Goal: Check status: Check status

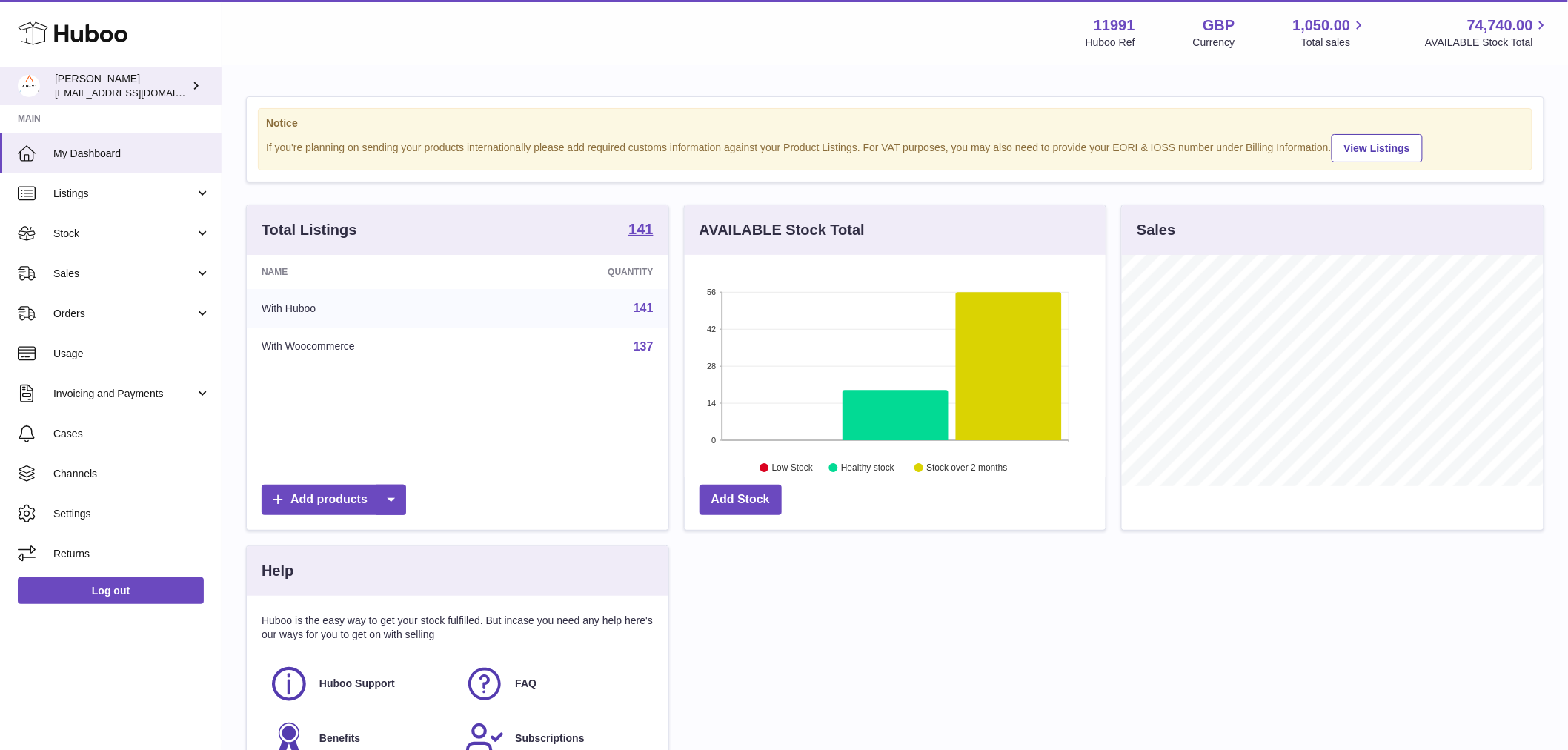
scroll to position [231, 421]
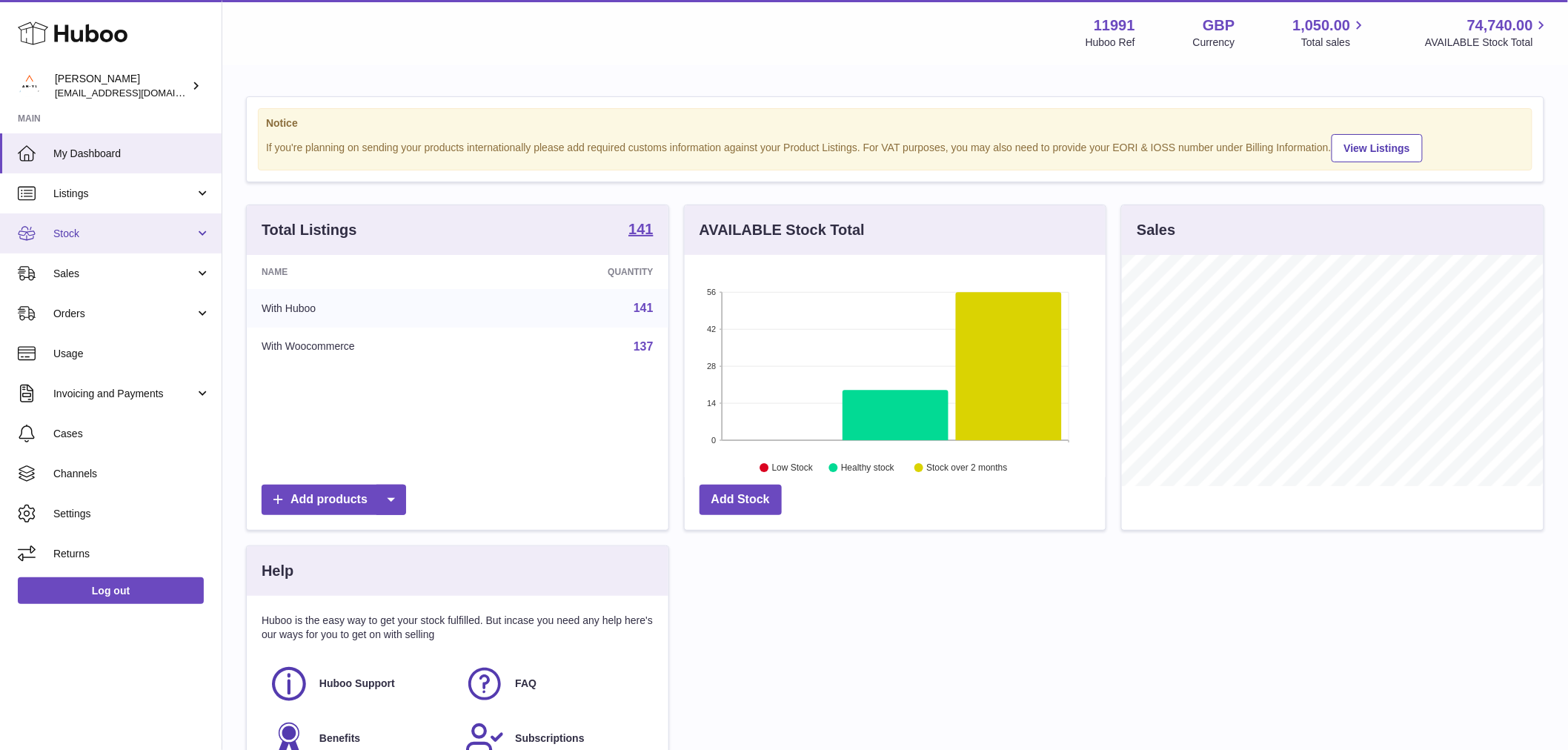
click at [112, 239] on span "Stock" at bounding box center [124, 234] width 141 height 14
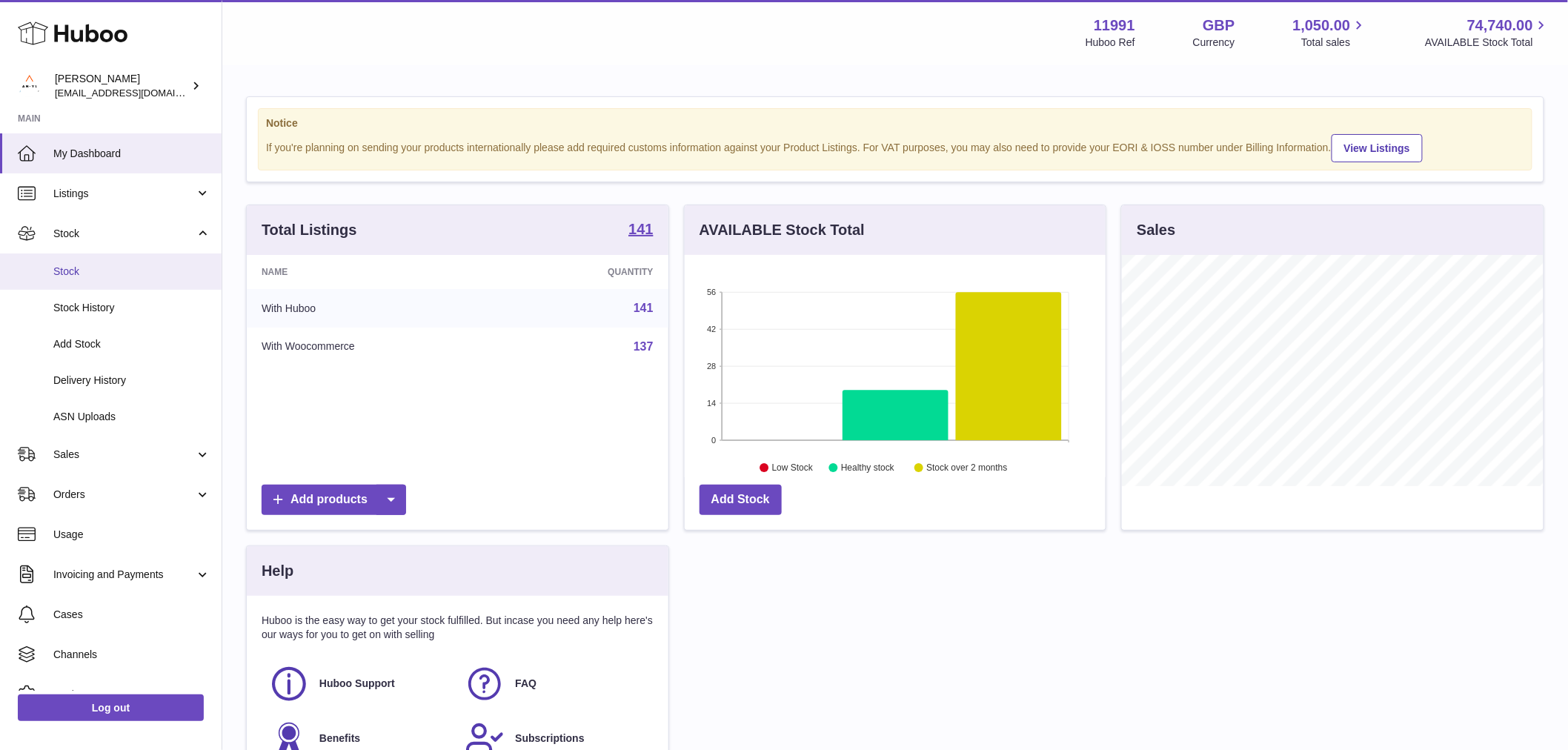
drag, startPoint x: 110, startPoint y: 267, endPoint x: 108, endPoint y: 284, distance: 17.1
click at [110, 265] on span "Stock" at bounding box center [132, 271] width 157 height 14
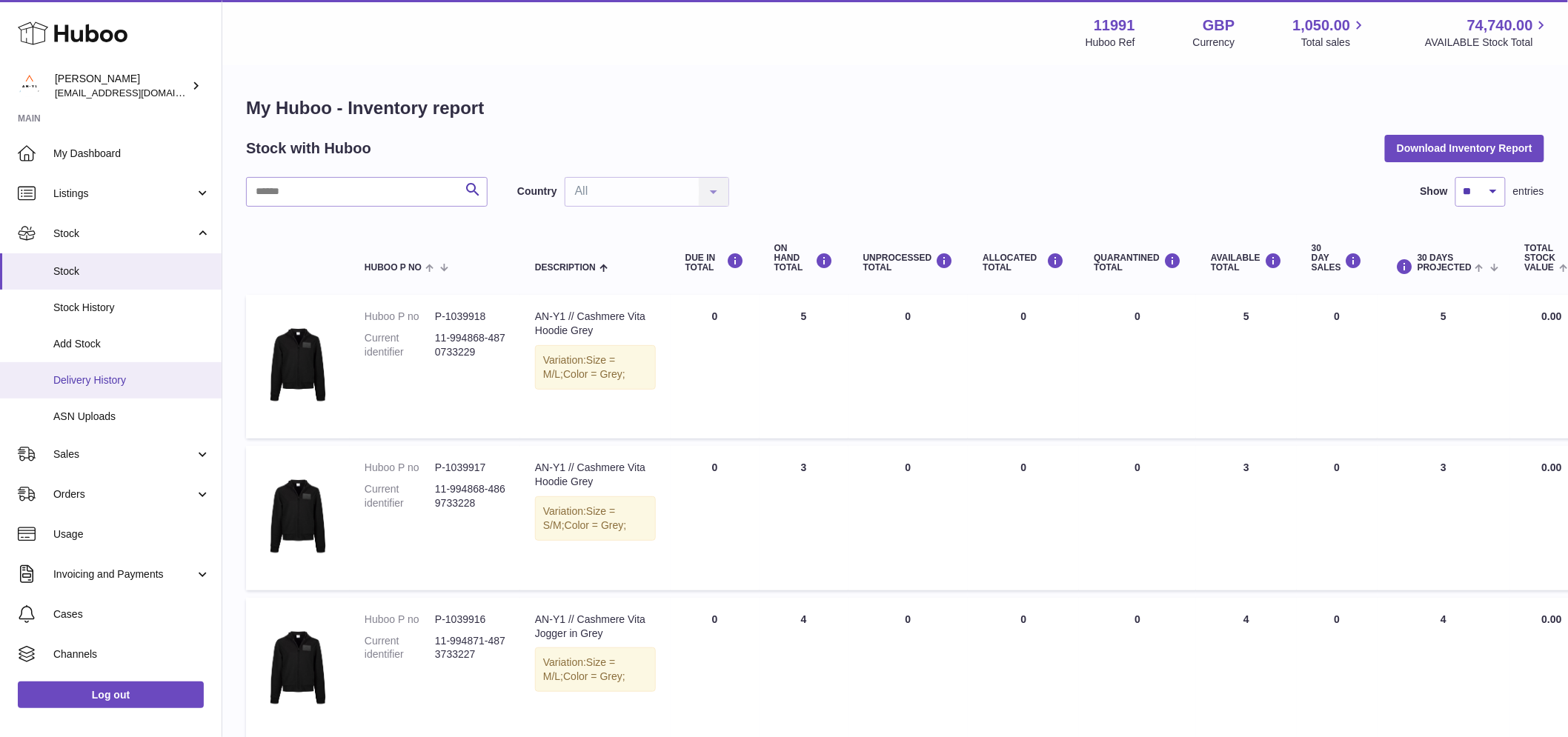
click at [93, 368] on link "Delivery History" at bounding box center [111, 380] width 221 height 36
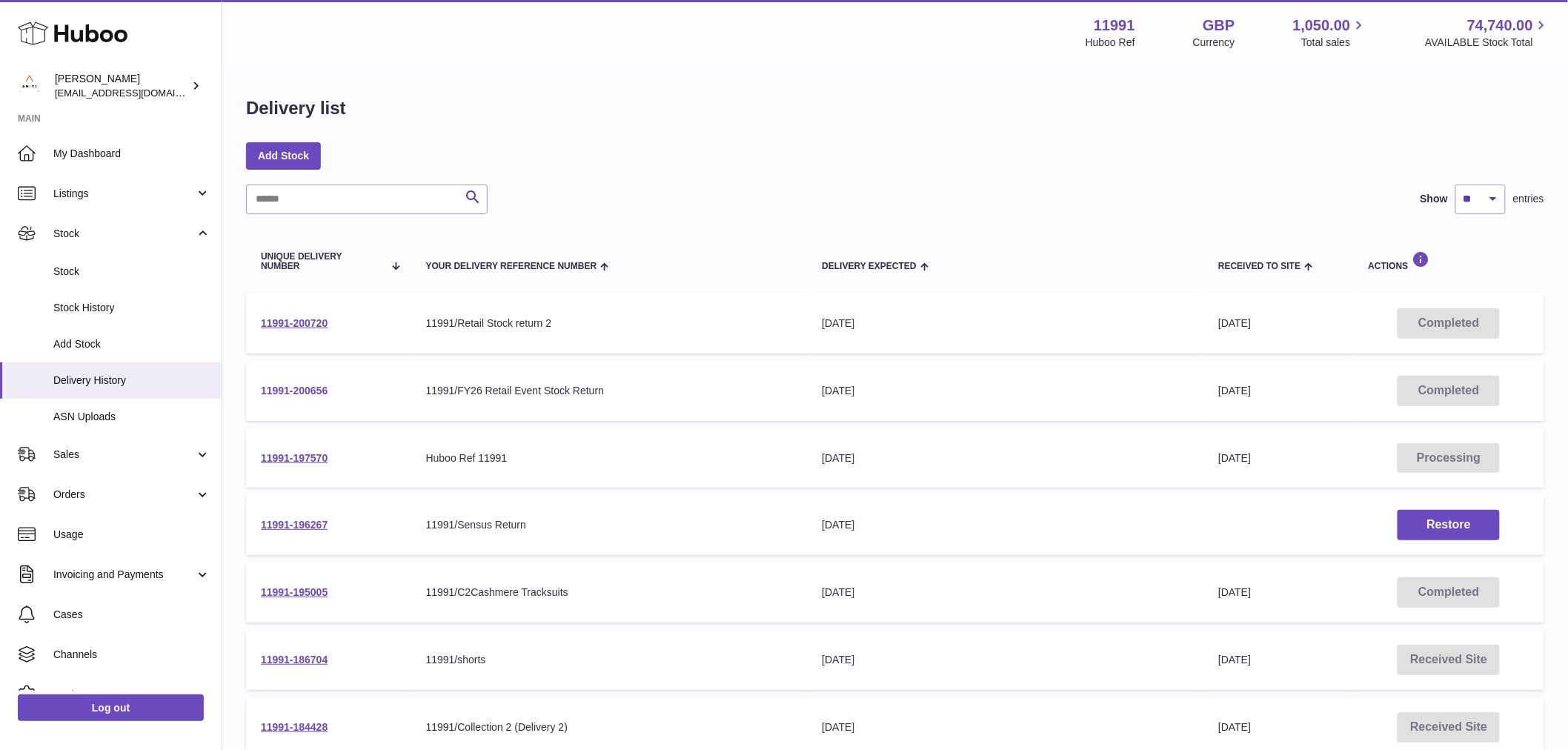
click at [314, 391] on link "11991-200656" at bounding box center [294, 390] width 67 height 12
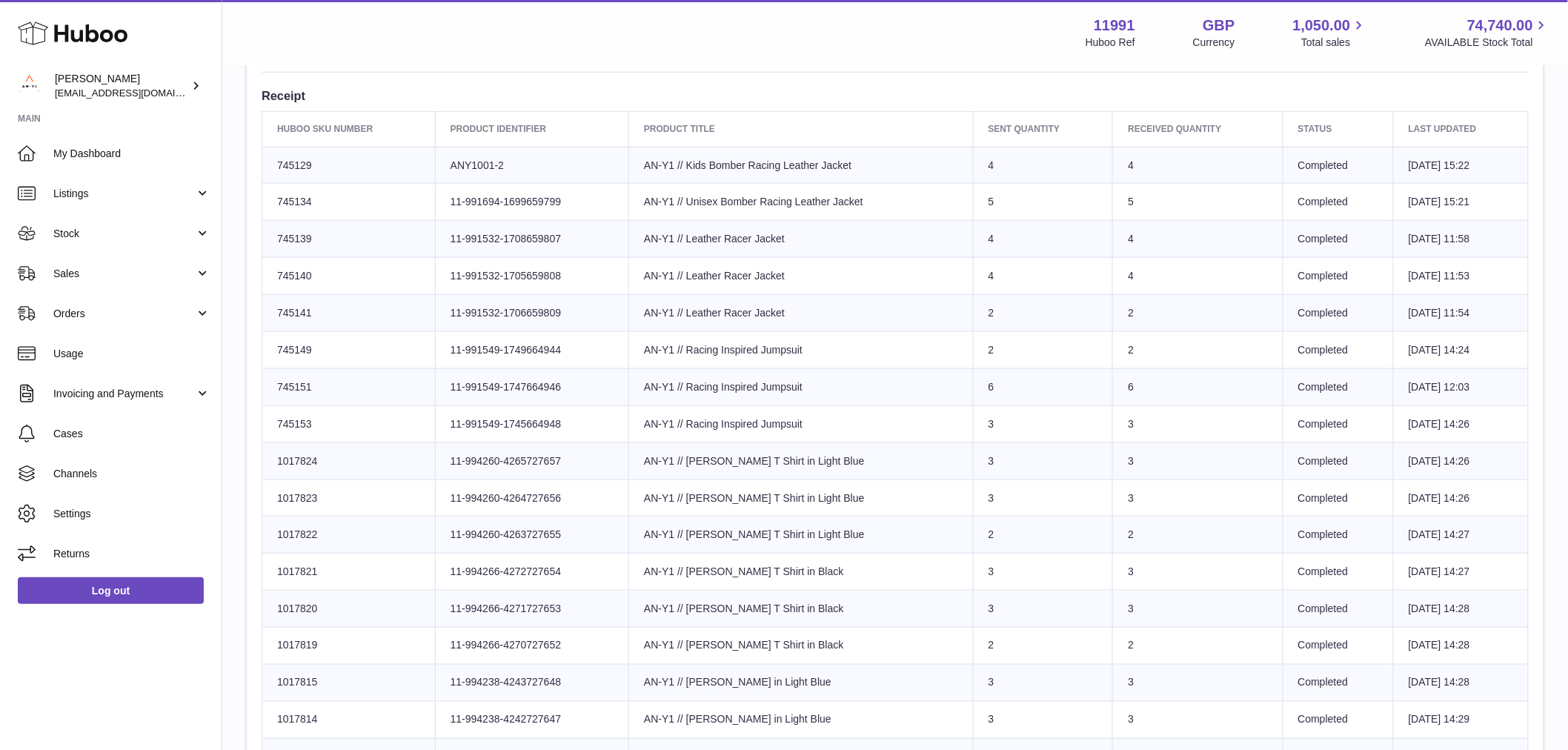
scroll to position [576, 0]
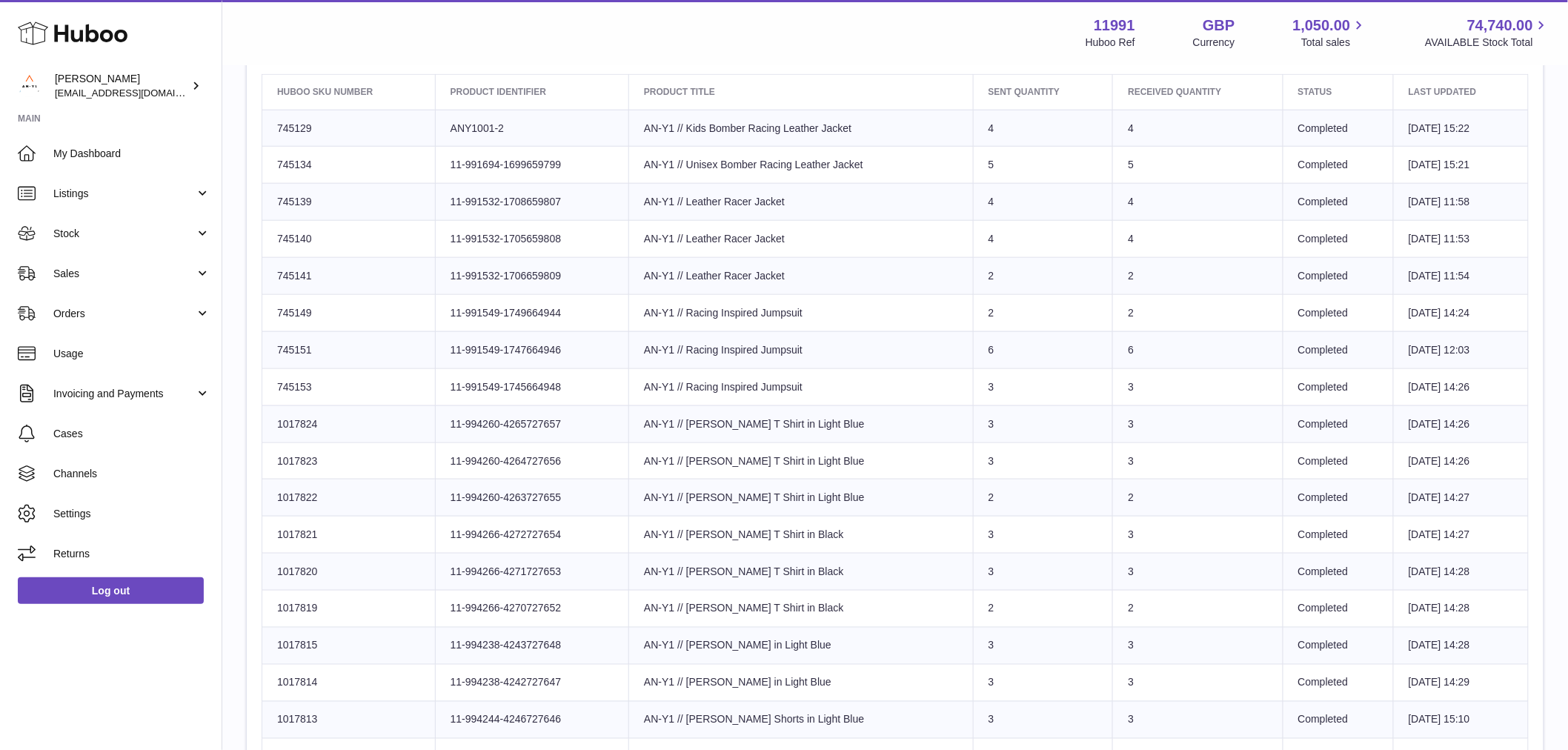
drag, startPoint x: 314, startPoint y: 235, endPoint x: 304, endPoint y: 237, distance: 10.2
click at [304, 237] on td "Huboo SKU Number 745140" at bounding box center [348, 238] width 173 height 37
drag, startPoint x: 809, startPoint y: 231, endPoint x: 271, endPoint y: 235, distance: 538.0
click at [271, 235] on tr "Huboo SKU Number 745140 Client Identifier 11-991532-1705659808 Product title AN…" at bounding box center [895, 238] width 1266 height 37
copy tr "745140 Client Identifier 11-991532-1705659808 Product title AN-Y1 // Leather Ra…"
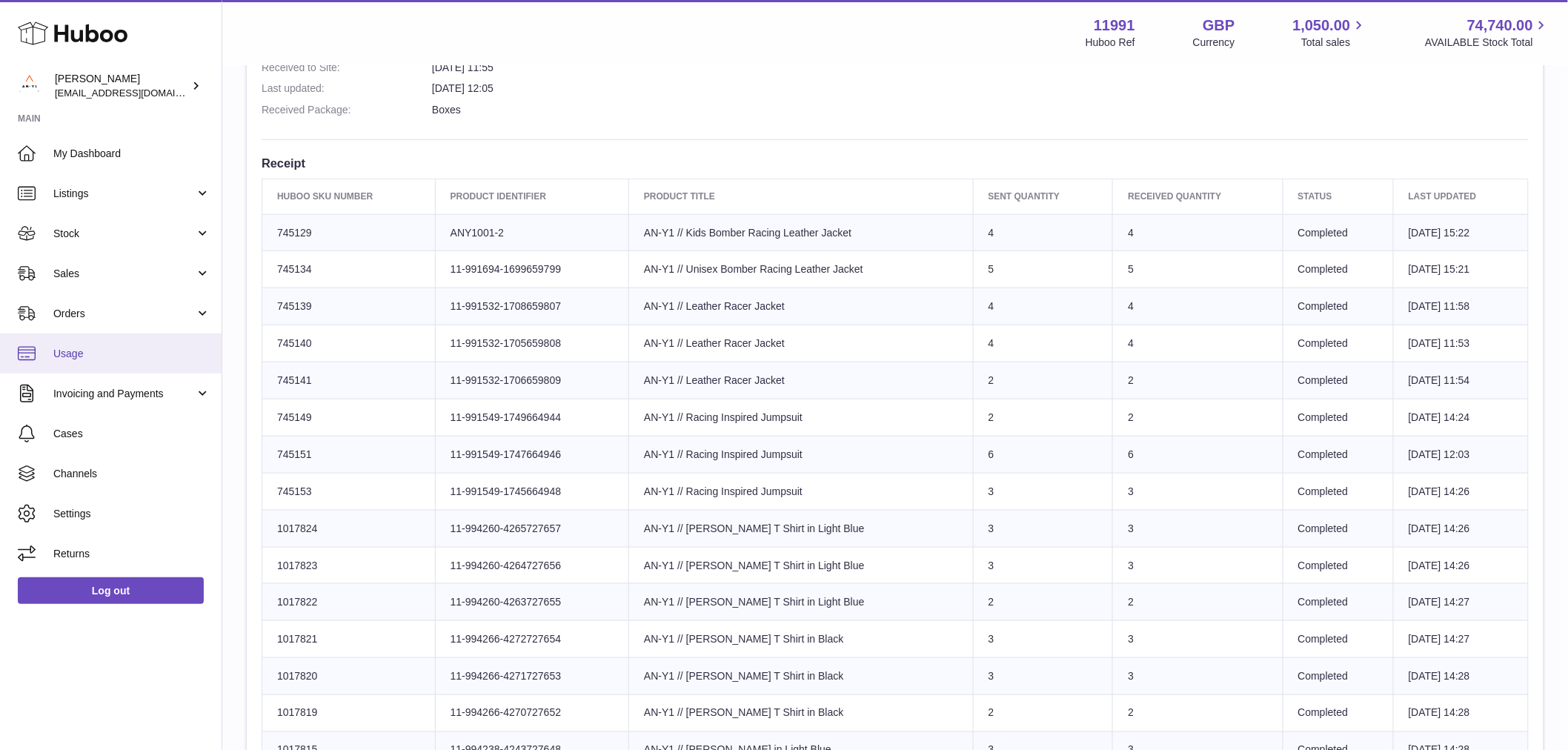
scroll to position [247, 0]
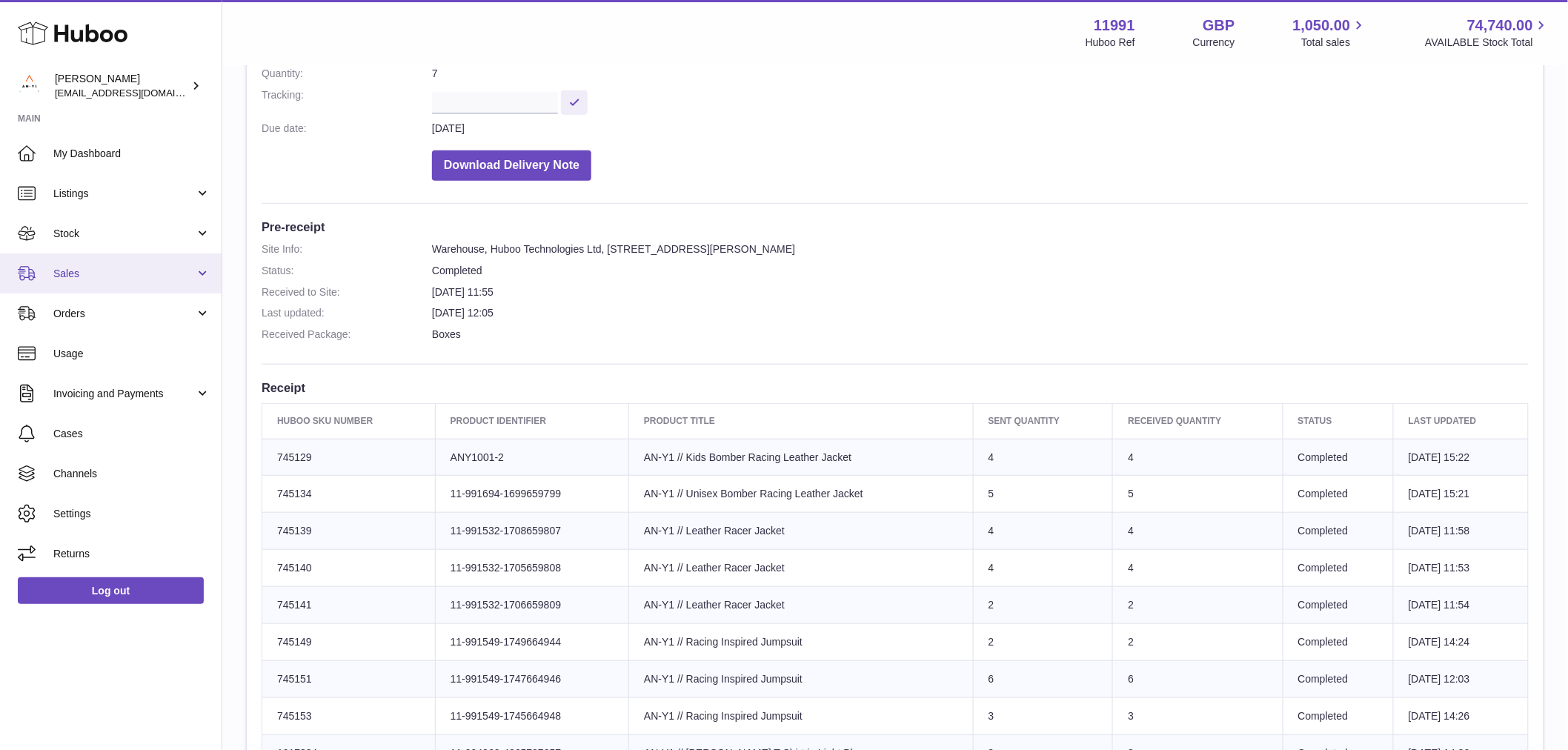
click at [109, 268] on span "Sales" at bounding box center [124, 274] width 141 height 14
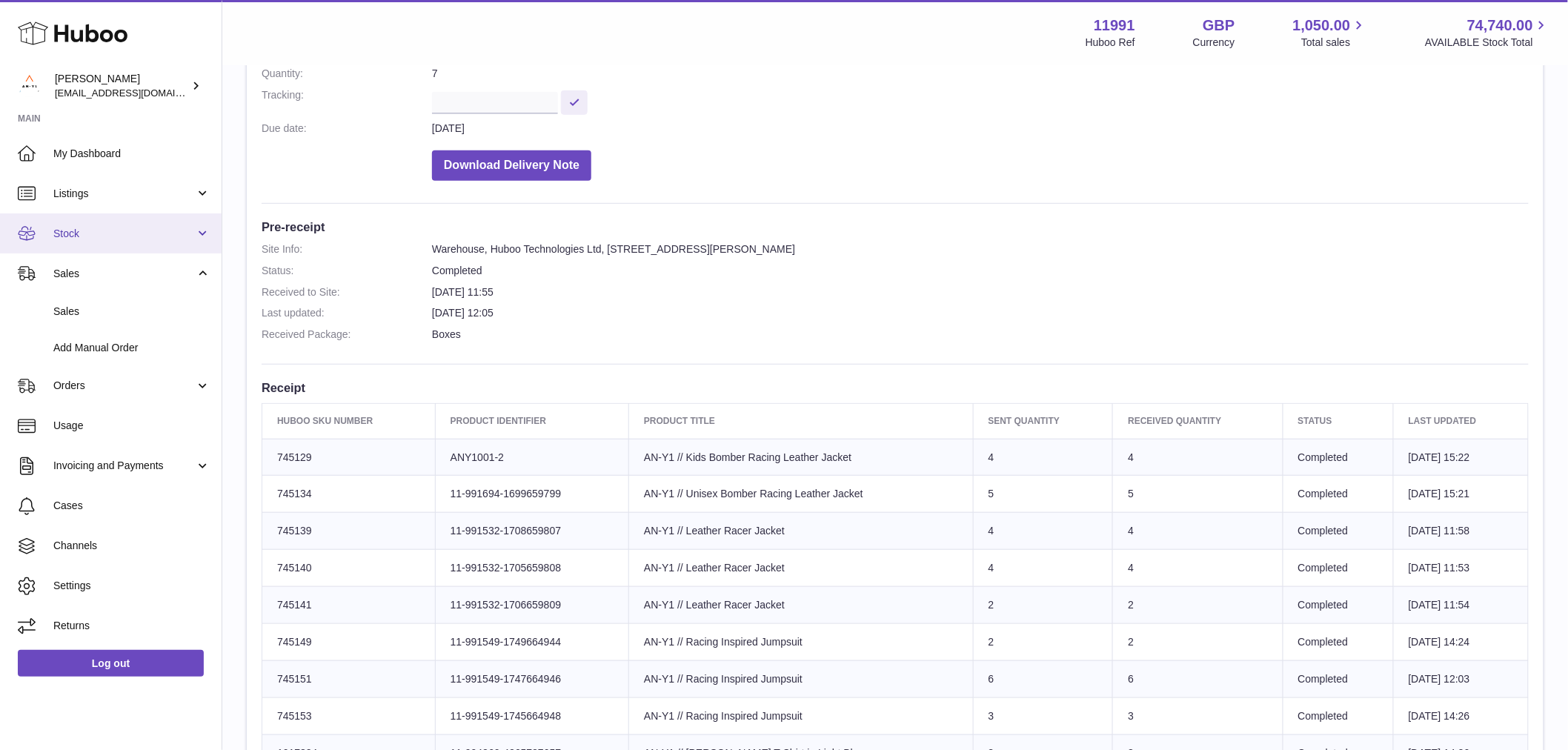
click at [93, 228] on span "Stock" at bounding box center [124, 234] width 141 height 14
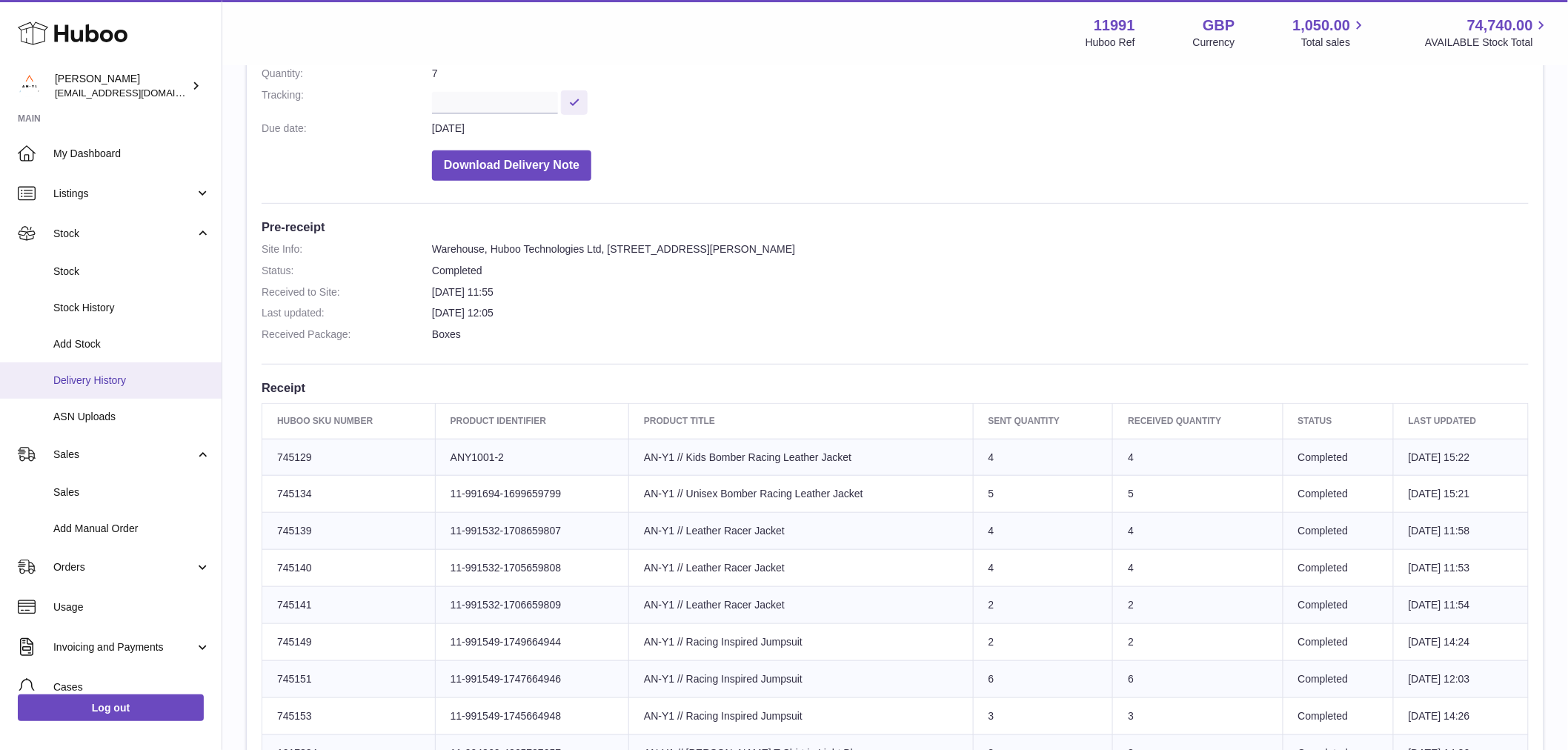
click at [108, 387] on span "Delivery History" at bounding box center [132, 380] width 157 height 14
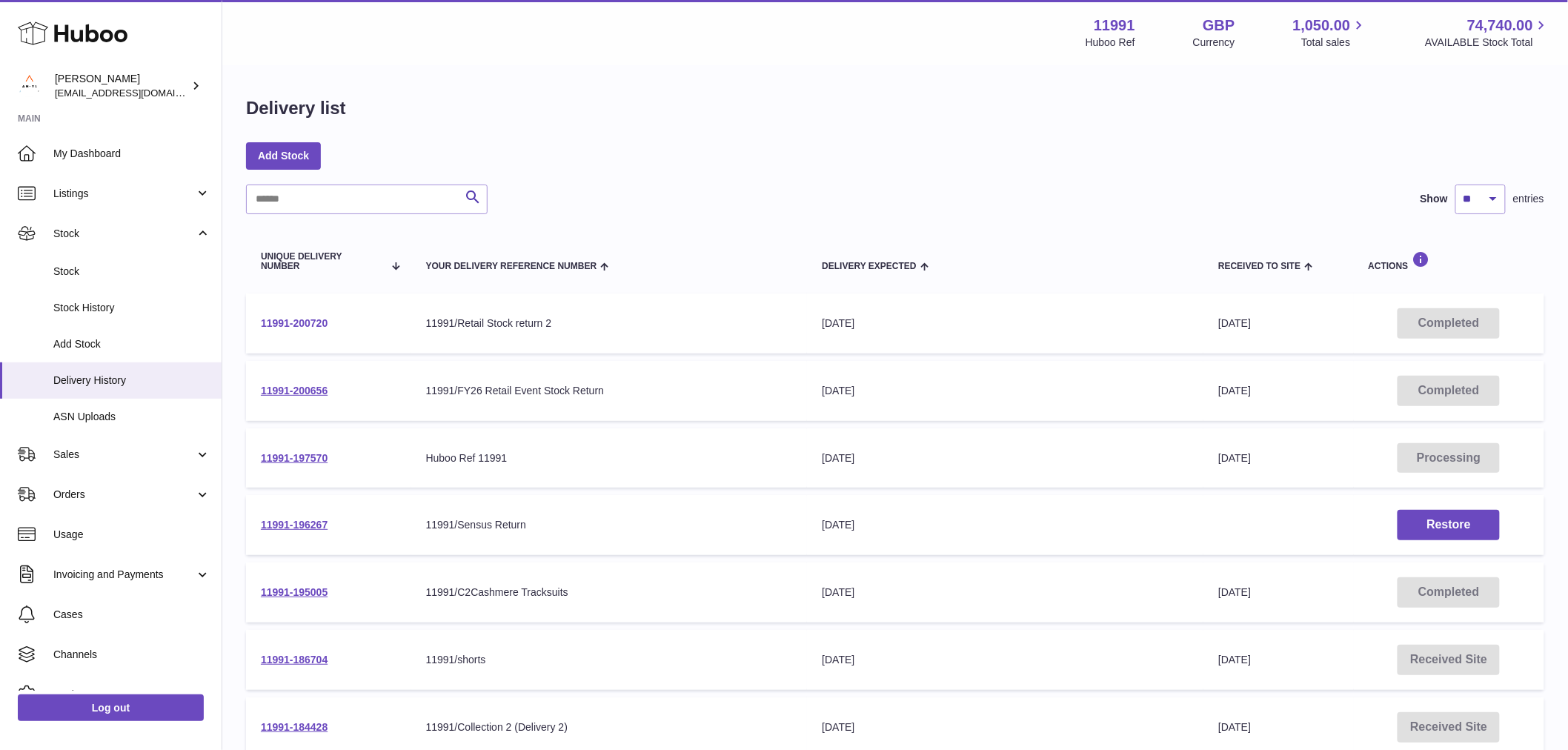
click at [307, 317] on link "11991-200720" at bounding box center [294, 322] width 67 height 12
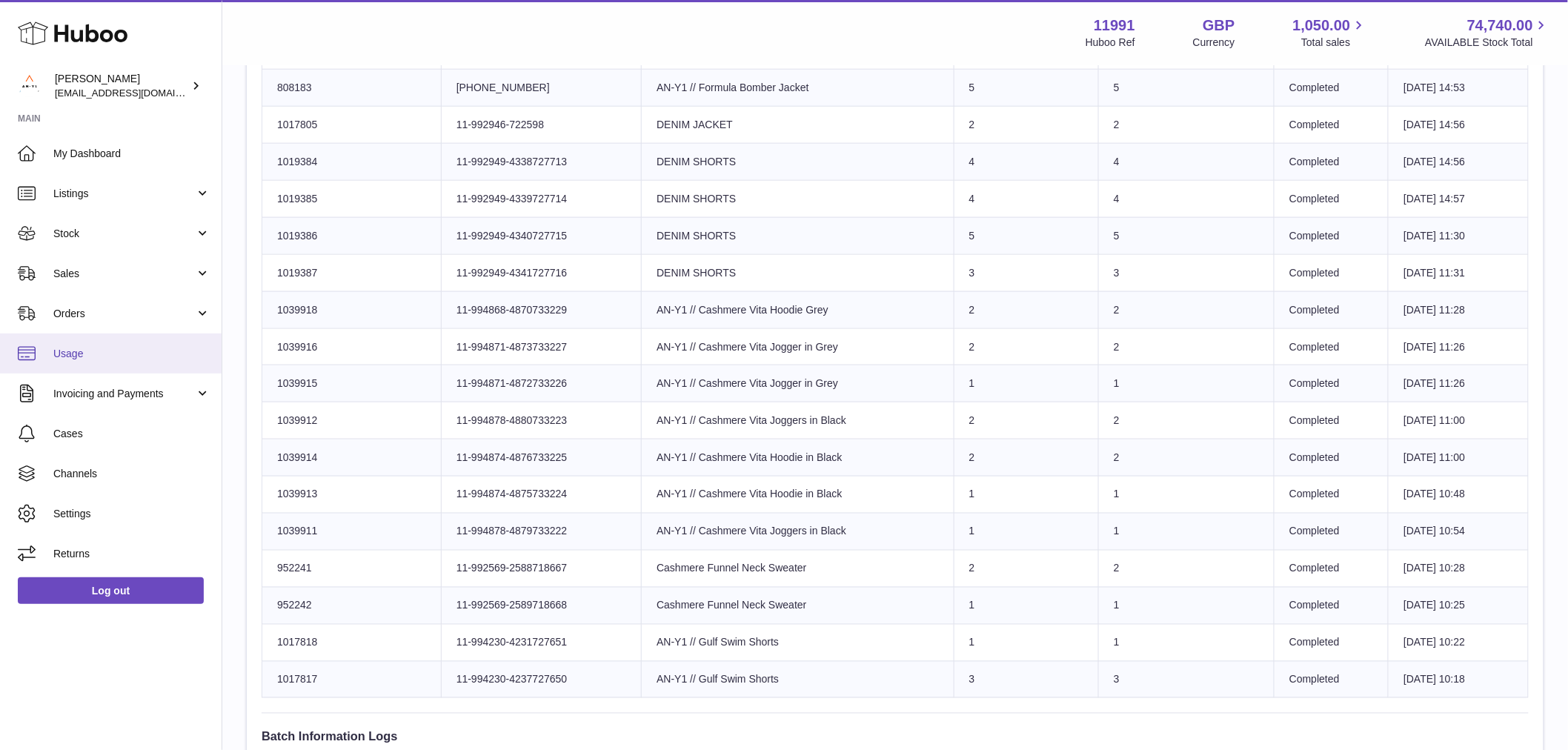
scroll to position [514, 0]
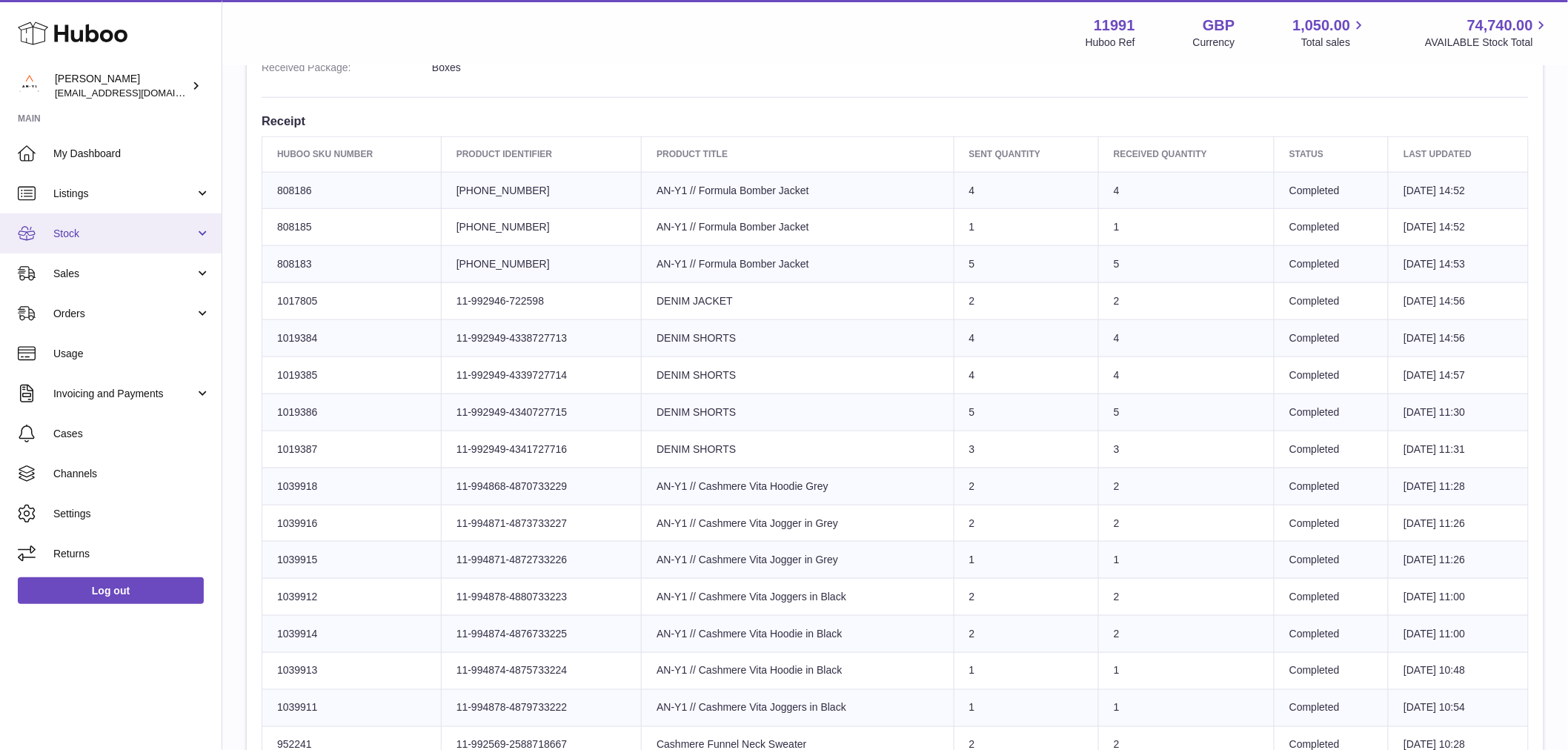
click at [73, 238] on span "Stock" at bounding box center [124, 234] width 141 height 14
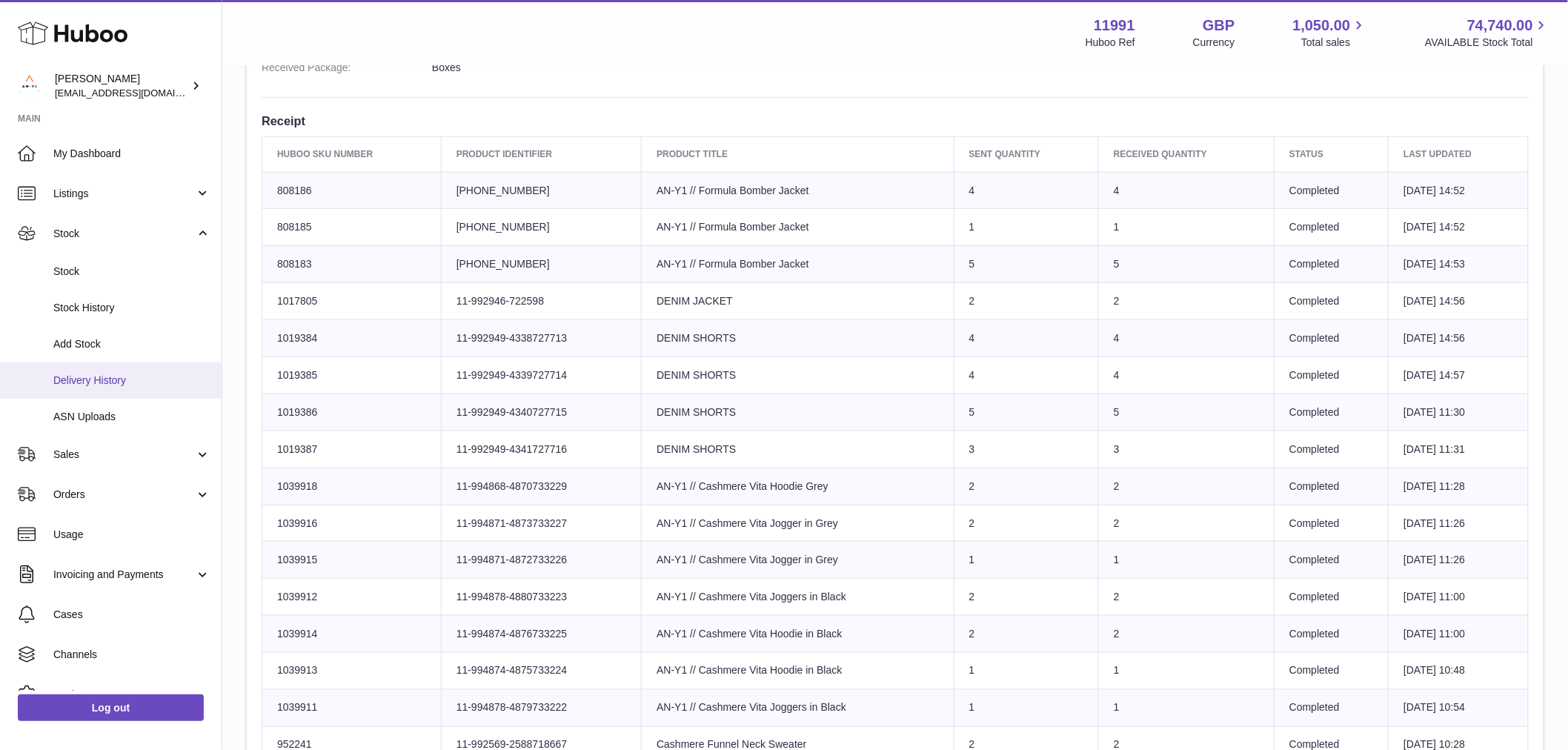
click at [95, 381] on span "Delivery History" at bounding box center [132, 380] width 157 height 14
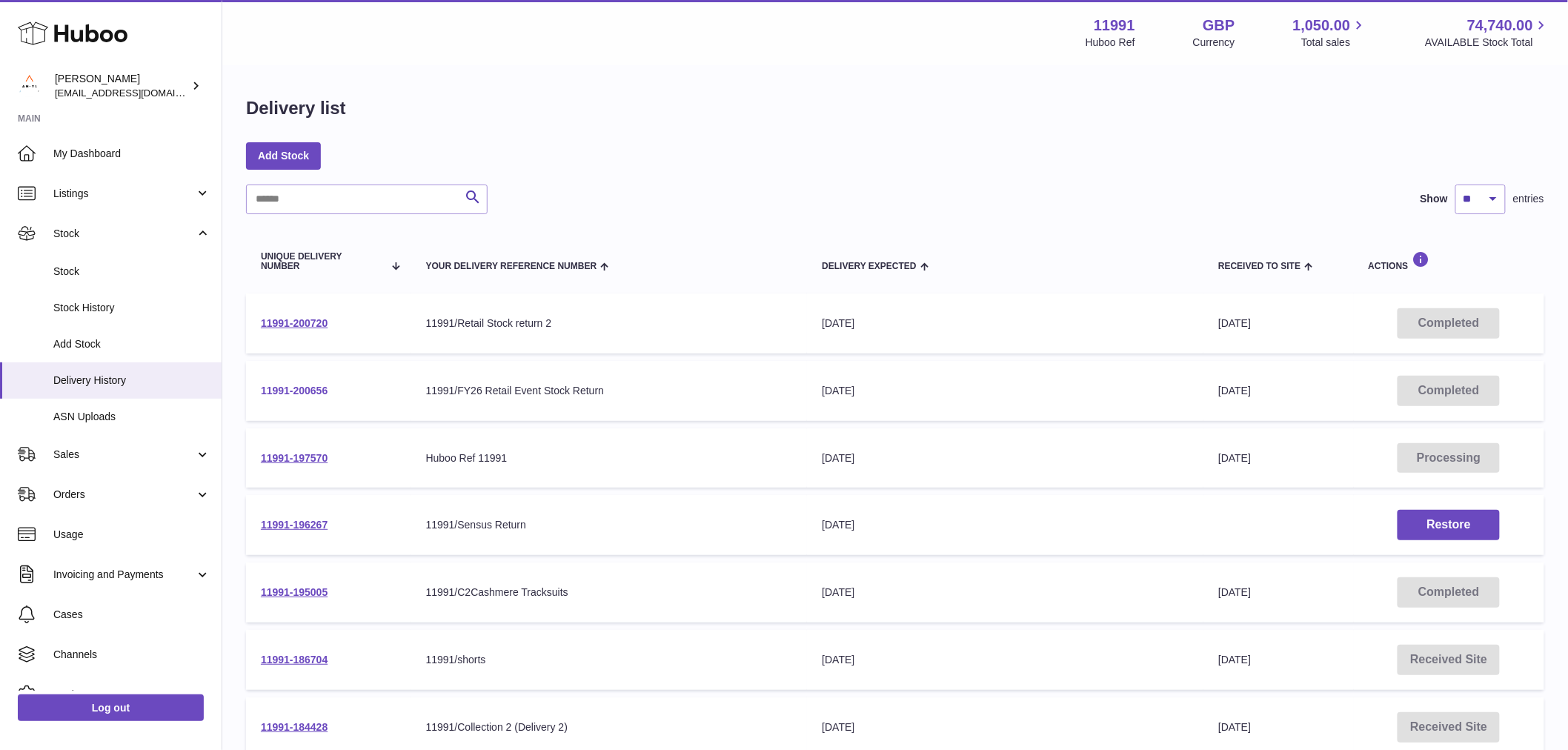
click at [305, 393] on link "11991-200656" at bounding box center [294, 390] width 67 height 12
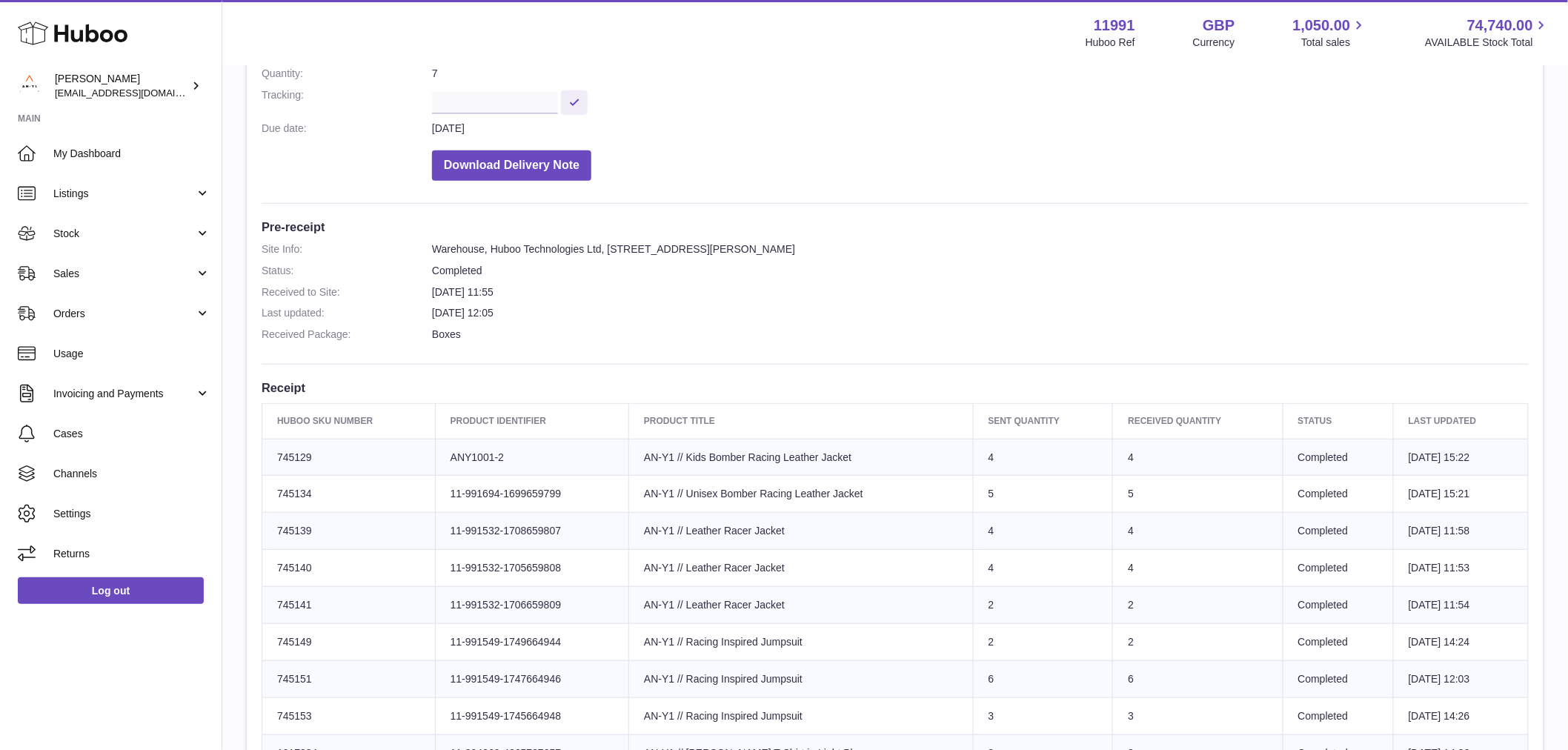
scroll to position [411, 0]
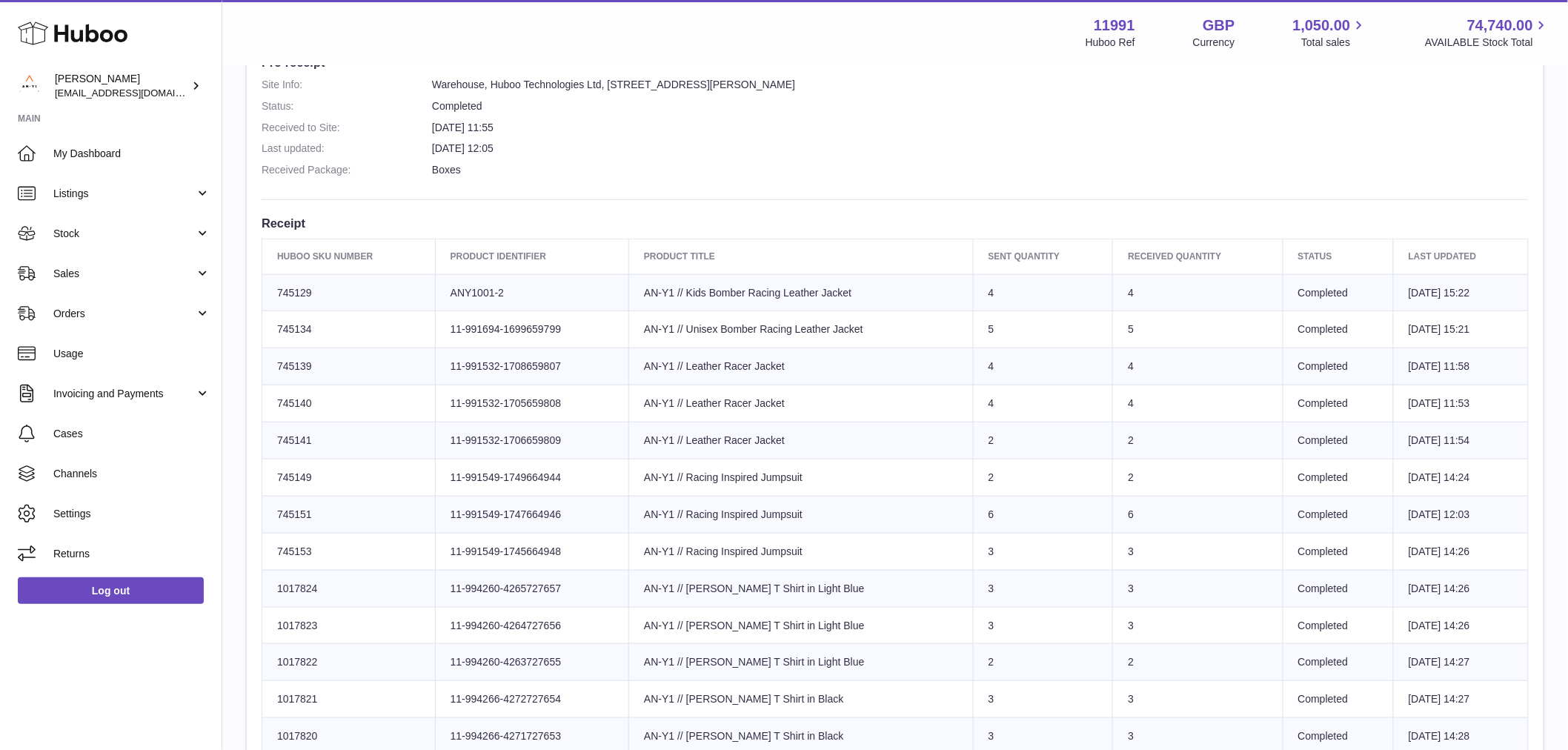
click at [337, 406] on td "Huboo SKU Number 745140" at bounding box center [348, 403] width 173 height 37
click at [973, 408] on td "Sent Quantity 4" at bounding box center [1042, 403] width 140 height 37
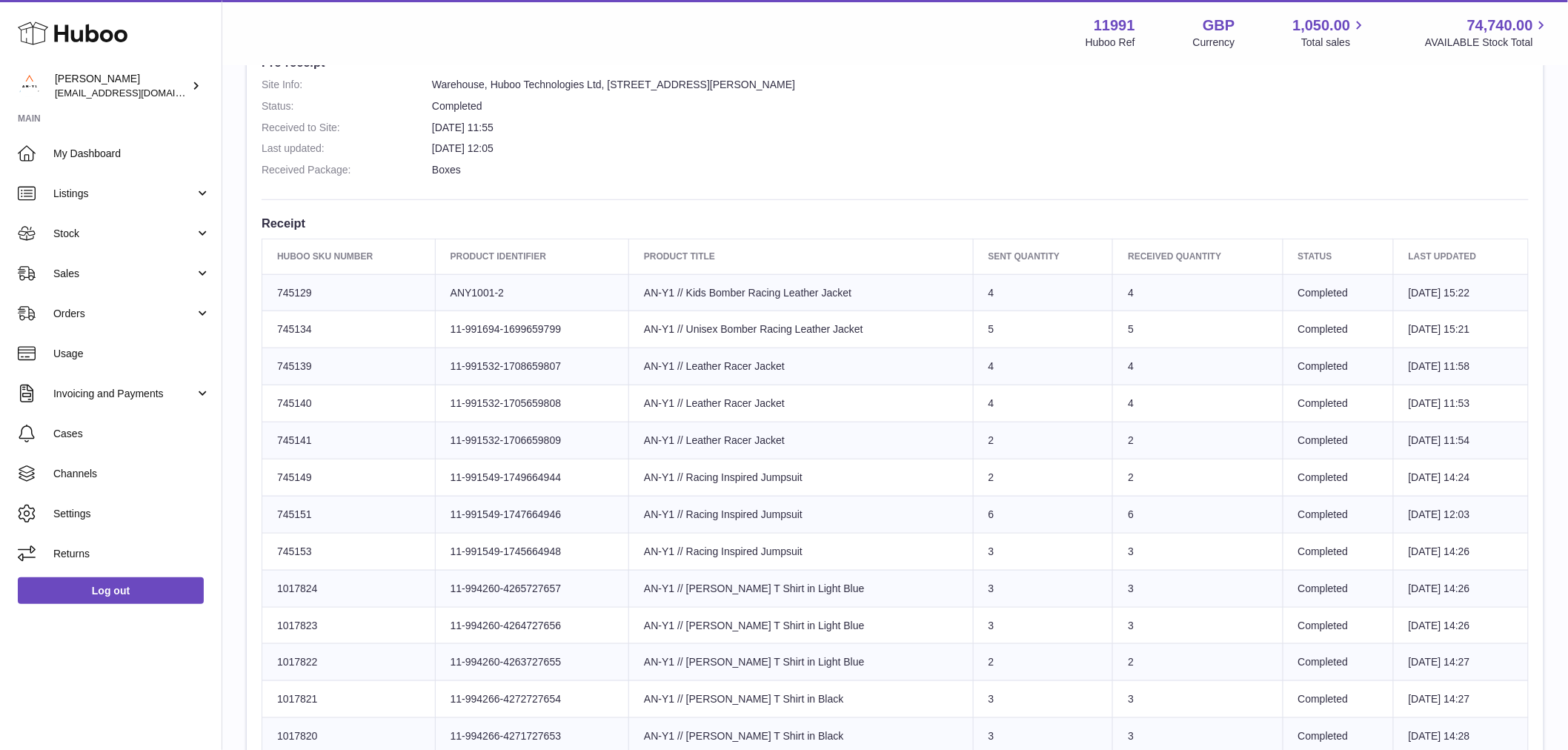
drag, startPoint x: 1143, startPoint y: 396, endPoint x: 275, endPoint y: 403, distance: 868.0
click at [275, 403] on tr "Huboo SKU Number 745140 Client Identifier 11-991532-1705659808 Product title AN…" at bounding box center [895, 403] width 1266 height 37
copy tr "745140 Client Identifier 11-991532-1705659808 Product title AN-Y1 // Leather Ra…"
click at [322, 446] on td "Huboo SKU Number 745141" at bounding box center [348, 440] width 173 height 37
click at [310, 408] on td "Huboo SKU Number 745140" at bounding box center [348, 403] width 173 height 37
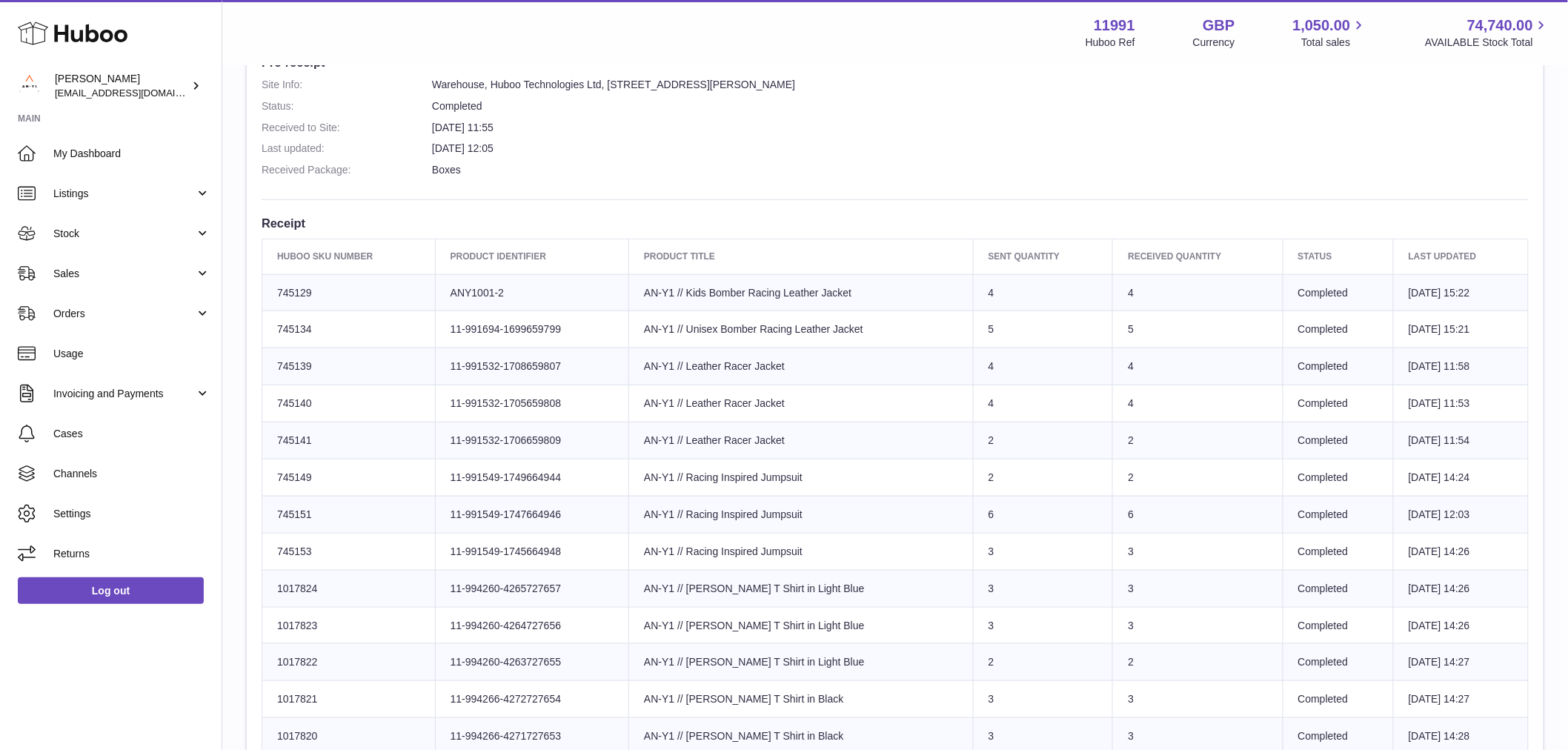
click at [308, 408] on td "Huboo SKU Number 745140" at bounding box center [348, 403] width 173 height 37
copy td "745140"
click at [115, 217] on link "Stock" at bounding box center [111, 233] width 221 height 40
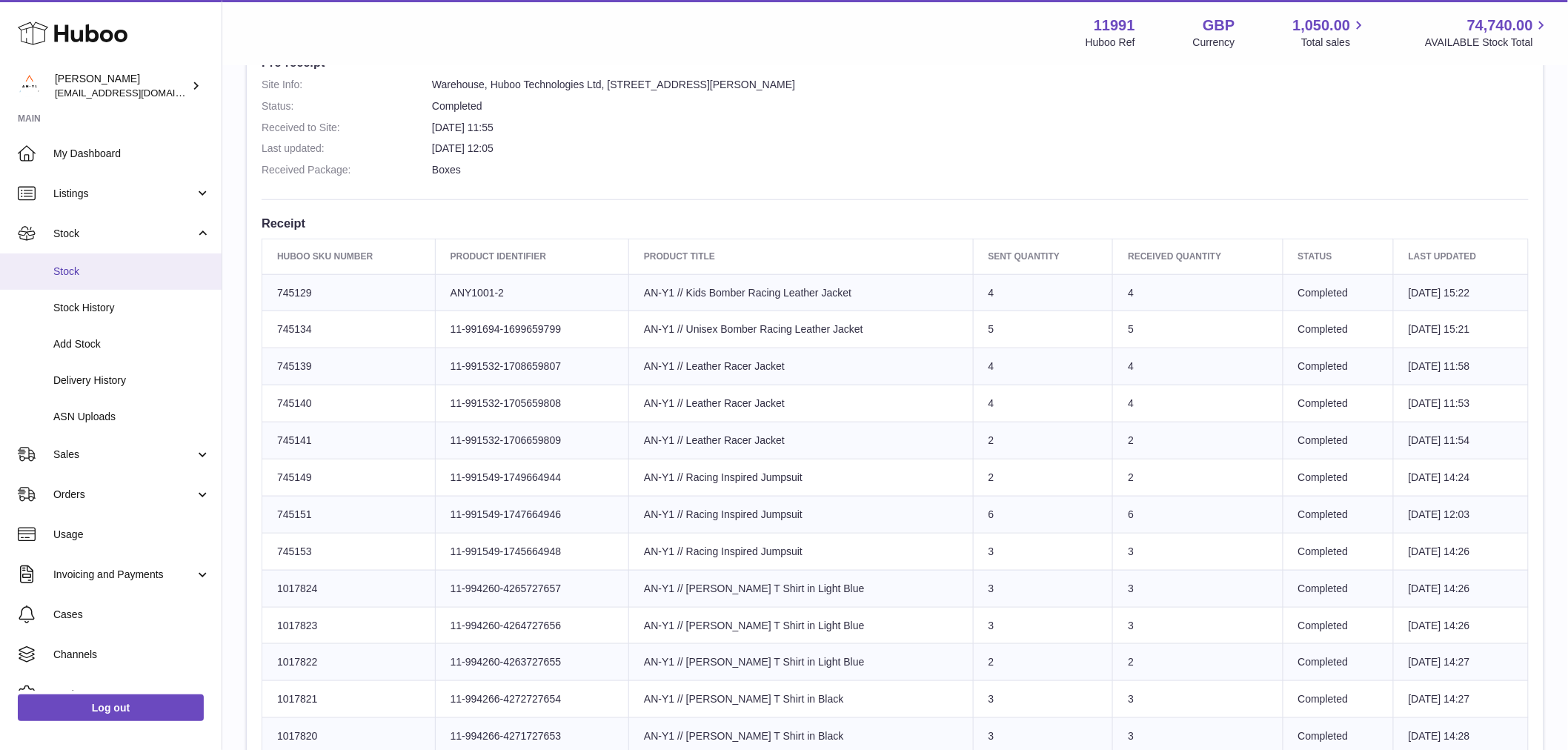
click at [119, 269] on span "Stock" at bounding box center [132, 271] width 157 height 14
drag, startPoint x: 91, startPoint y: 299, endPoint x: 104, endPoint y: 300, distance: 13.0
click at [93, 299] on link "Stock History" at bounding box center [111, 308] width 221 height 36
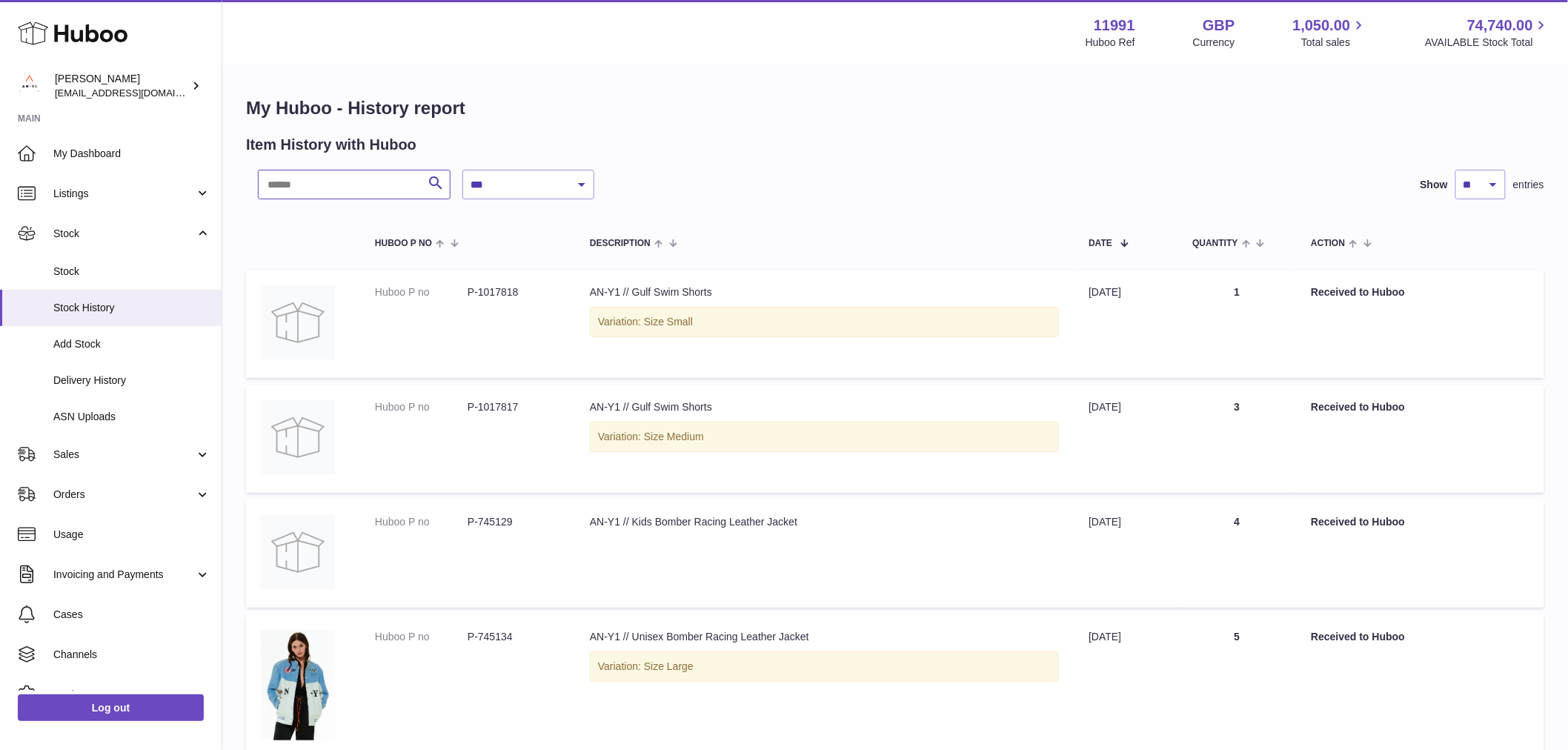
click at [357, 182] on input "text" at bounding box center [355, 184] width 193 height 30
paste input "******"
type input "******"
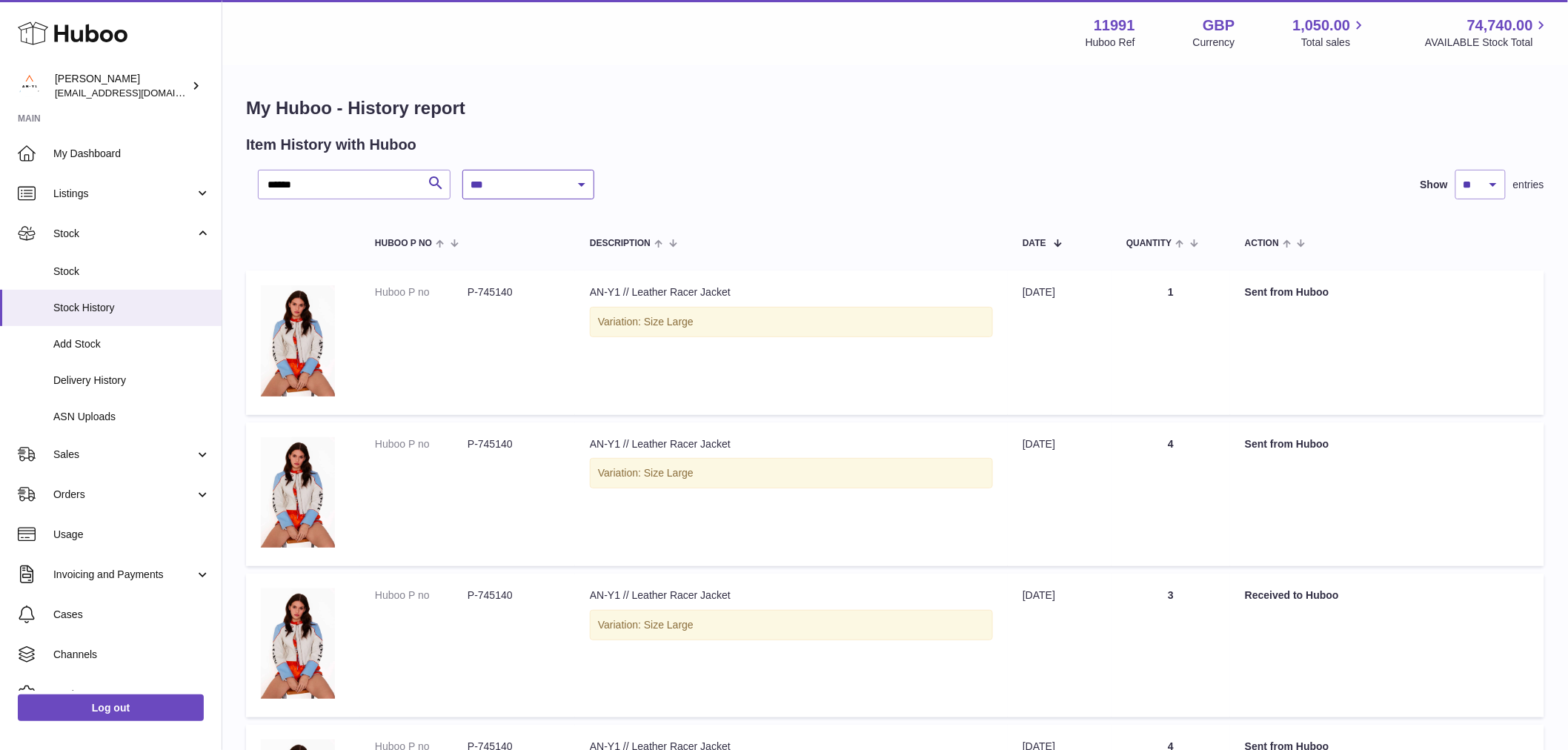
click at [515, 173] on select "**********" at bounding box center [528, 184] width 132 height 30
select select "*"
click at [462, 169] on select "**********" at bounding box center [528, 184] width 132 height 30
click at [548, 191] on select "**********" at bounding box center [528, 184] width 132 height 30
click at [751, 151] on div "Item History with Huboo" at bounding box center [895, 145] width 1298 height 20
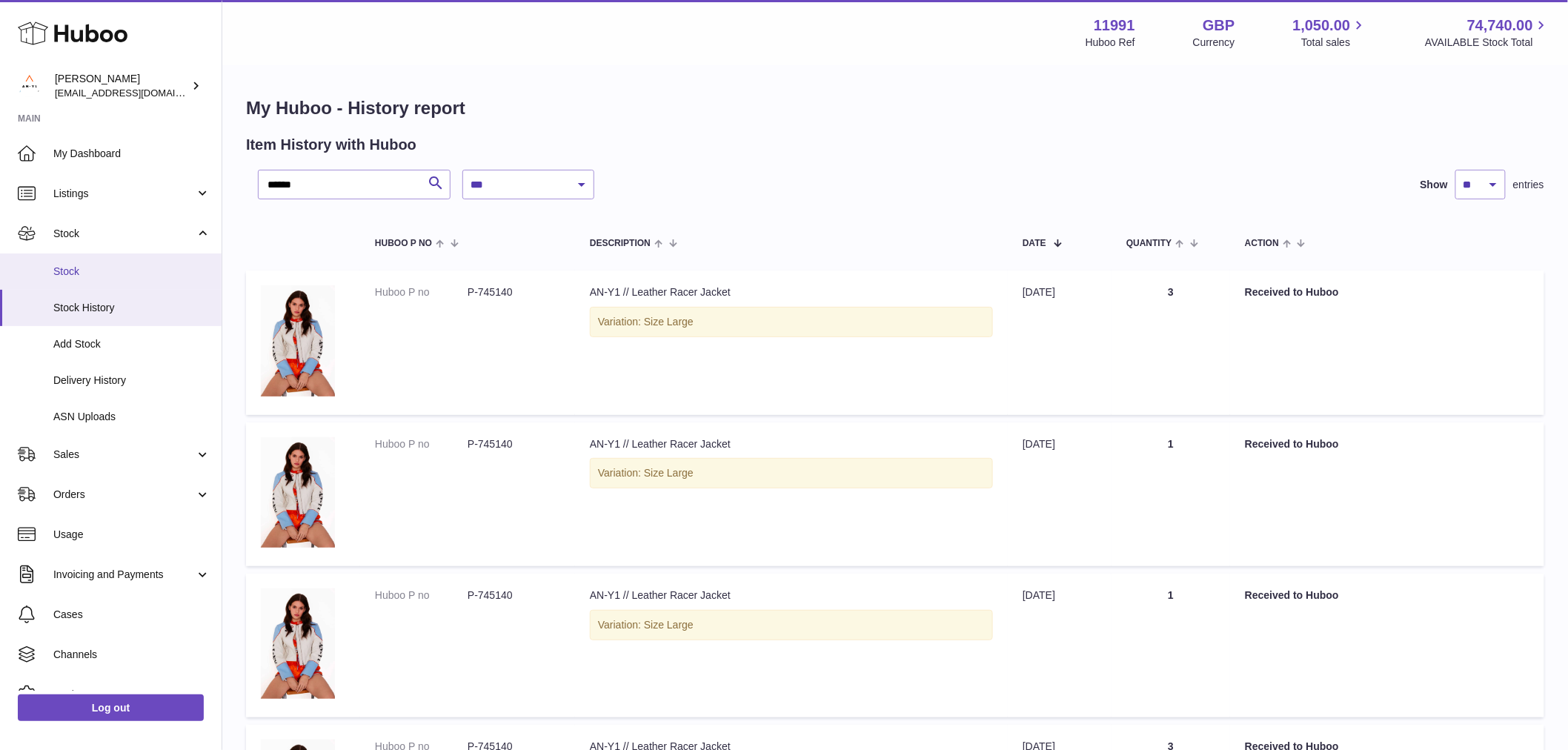
click at [90, 276] on span "Stock" at bounding box center [132, 271] width 157 height 14
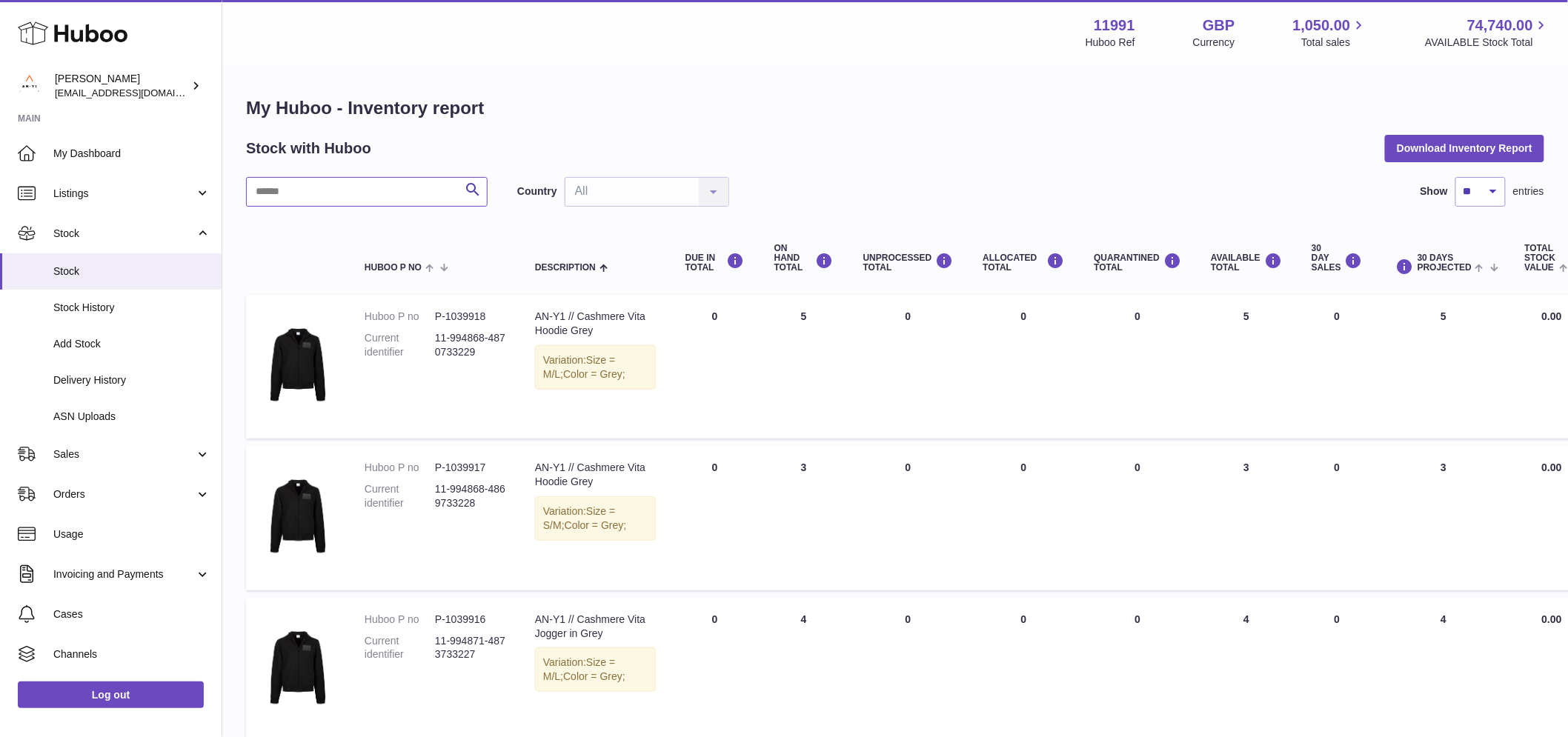
click at [309, 195] on input "text" at bounding box center [367, 192] width 242 height 30
paste input "******"
type input "******"
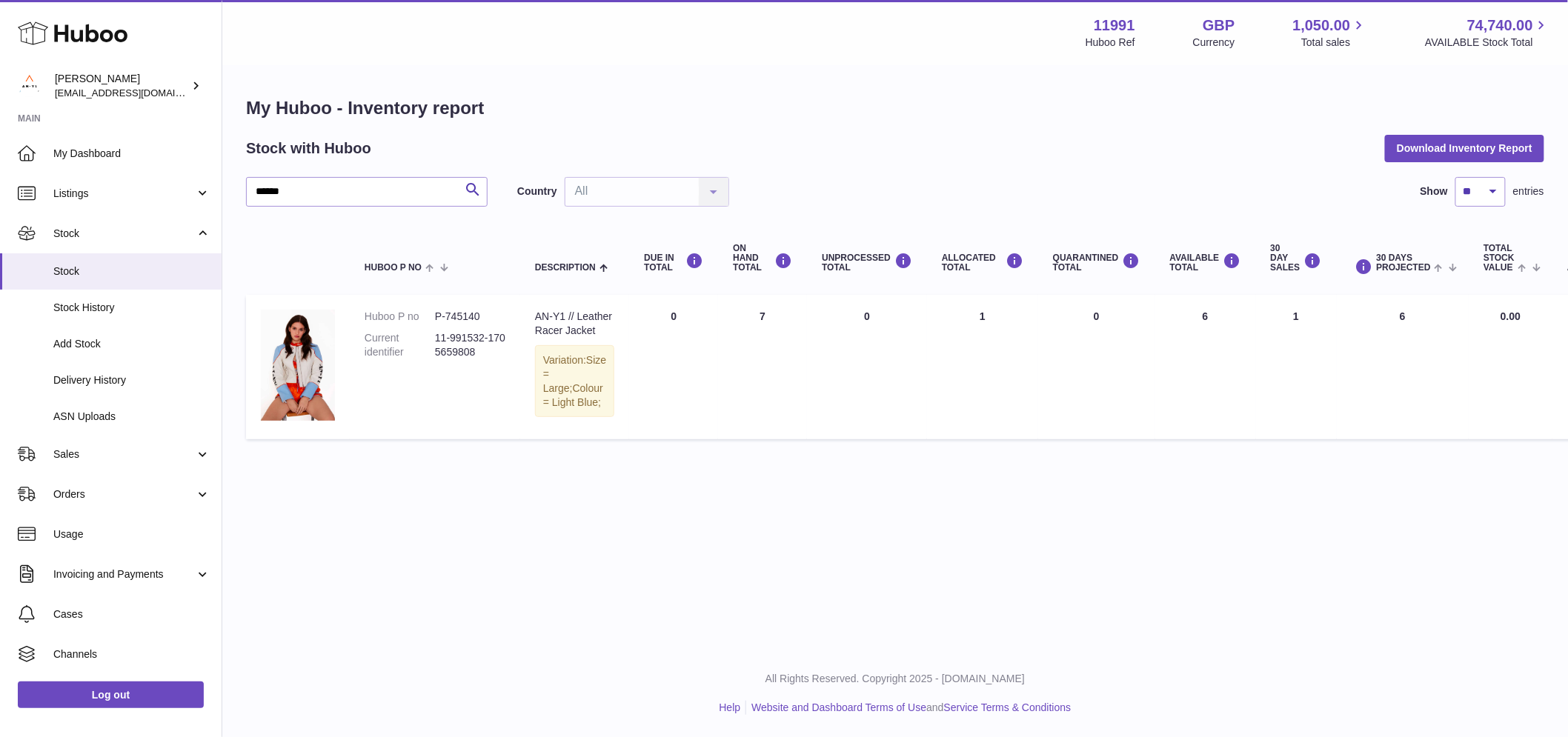
click at [1211, 313] on td "AVAILABLE Total 6" at bounding box center [1206, 367] width 100 height 144
click at [1198, 318] on td "AVAILABLE Total 6" at bounding box center [1206, 367] width 100 height 144
click at [1197, 319] on td "AVAILABLE Total 6" at bounding box center [1206, 367] width 100 height 144
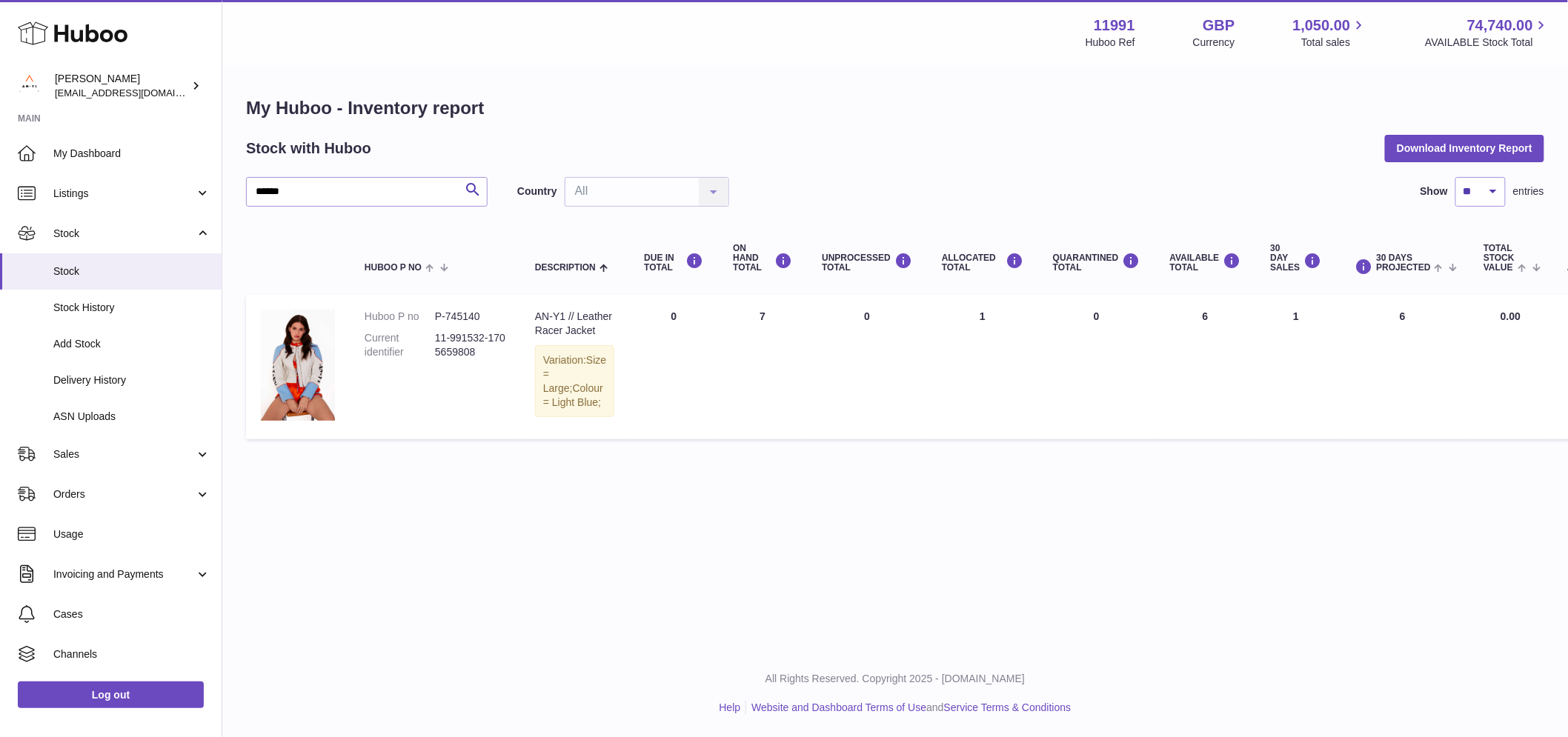
click at [1197, 319] on td "AVAILABLE Total 6" at bounding box center [1206, 367] width 100 height 144
click at [1268, 354] on td "30 DAY SALES 1" at bounding box center [1296, 367] width 81 height 144
